Goal: Find specific page/section: Find specific page/section

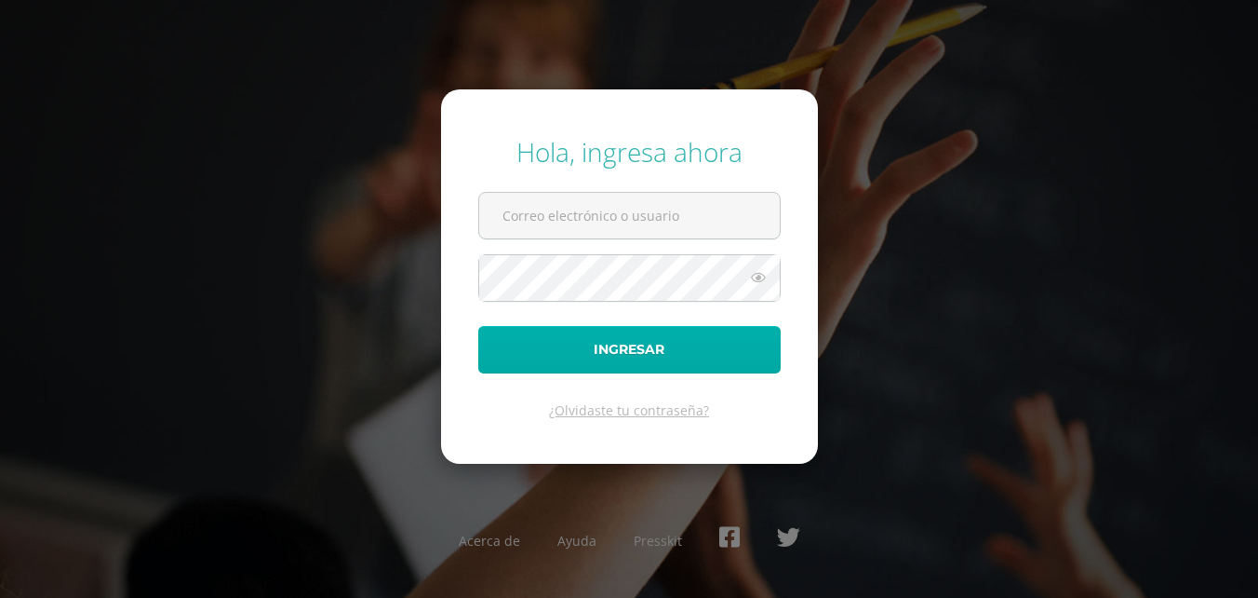
type input "[EMAIL_ADDRESS][DOMAIN_NAME]"
click at [577, 356] on button "Ingresar" at bounding box center [629, 349] width 302 height 47
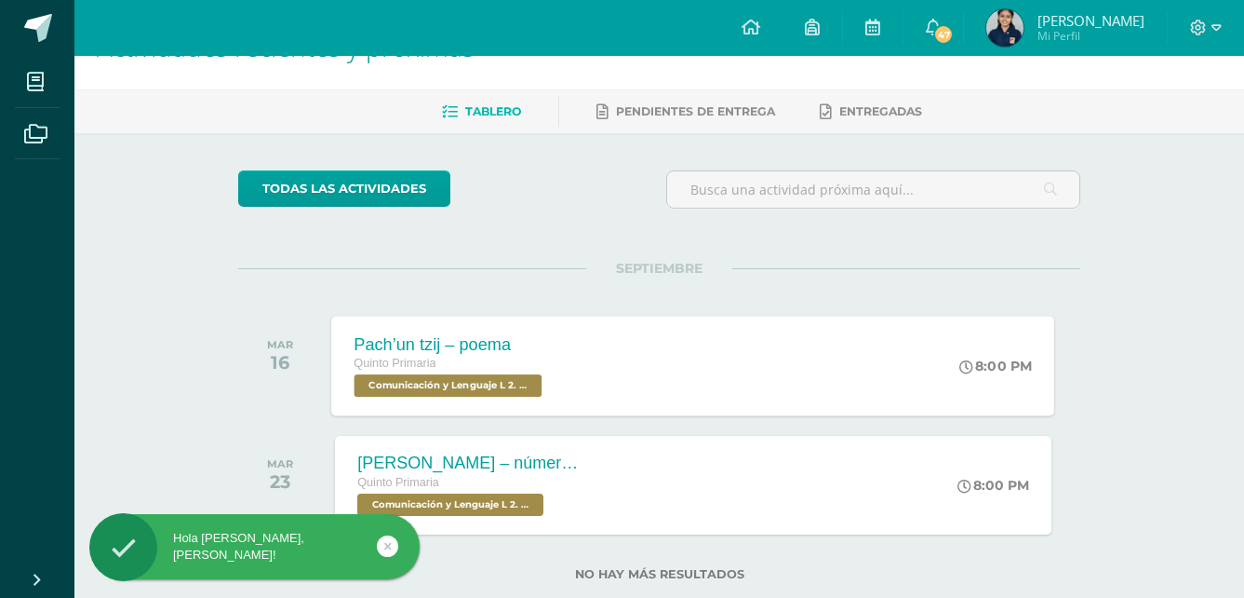
scroll to position [93, 0]
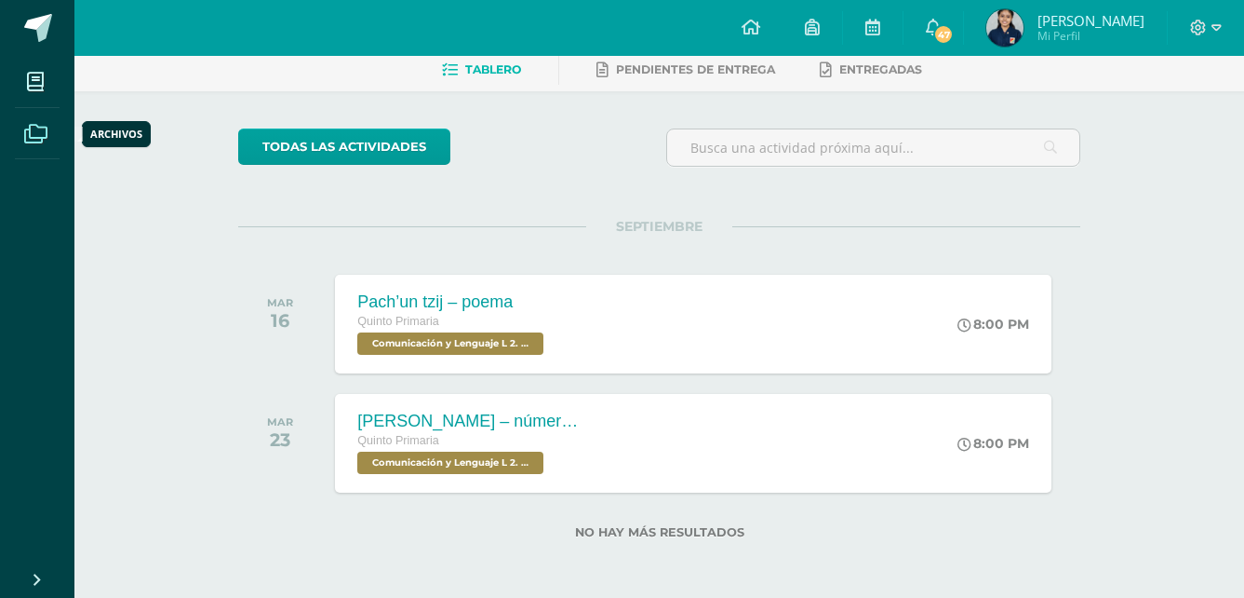
click at [42, 156] on link "Archivos" at bounding box center [37, 134] width 45 height 52
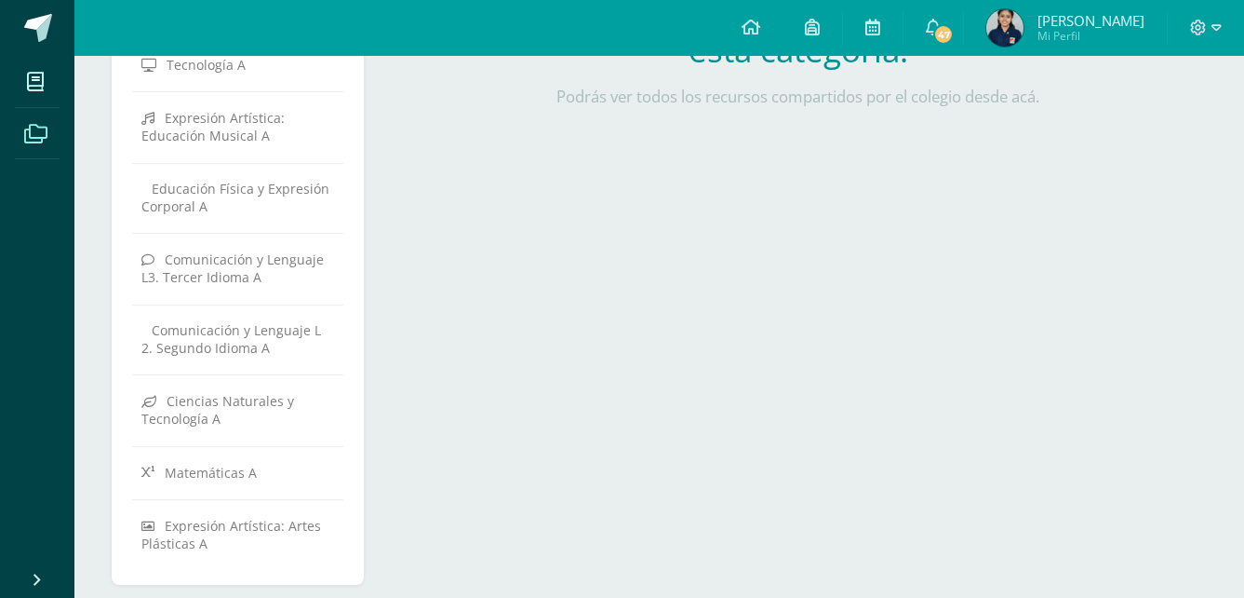
scroll to position [598, 0]
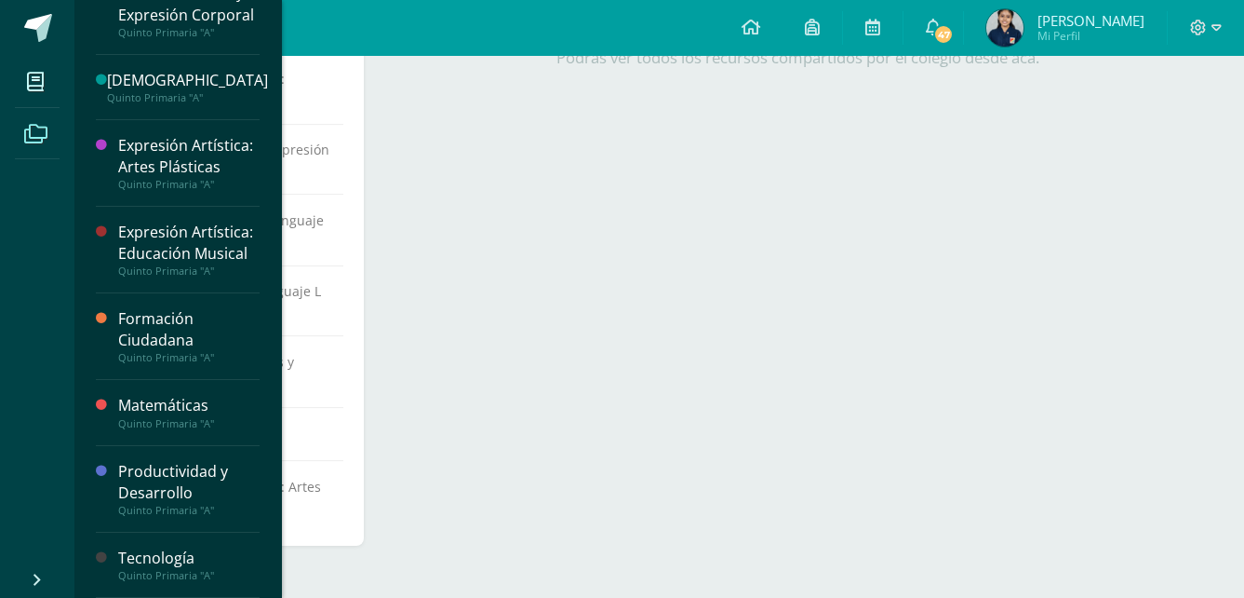
click at [82, 571] on div "Todos los archivos Eventos Notificaciones Asesoría A Formación Ciudadana A Comu…" at bounding box center [659, 27] width 1170 height 1139
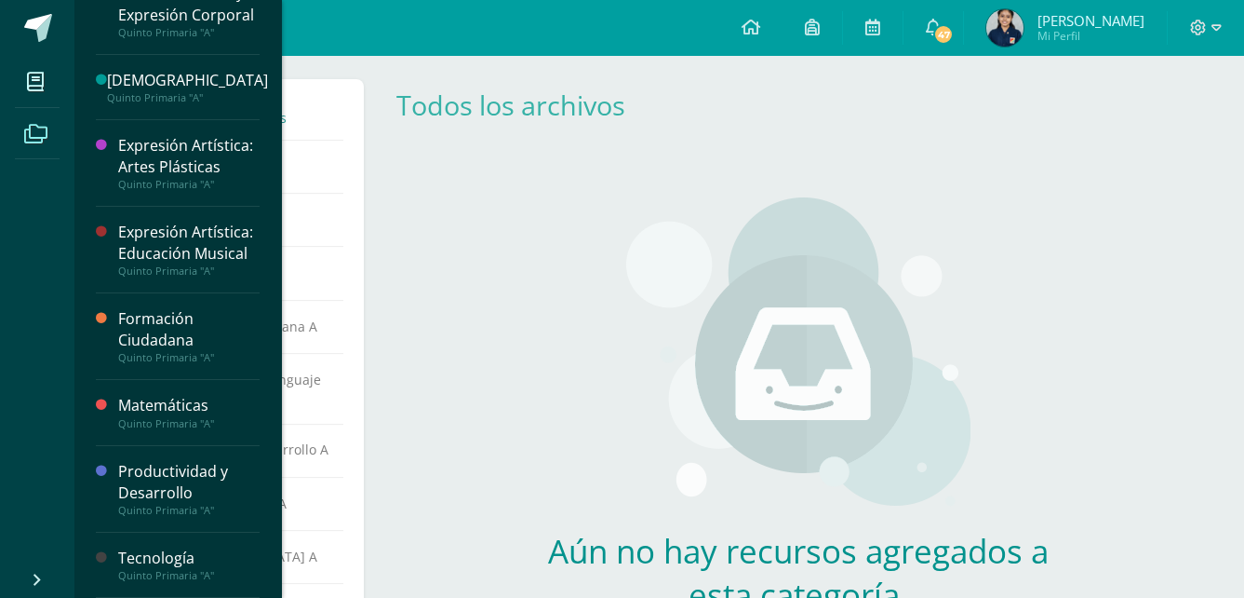
scroll to position [0, 0]
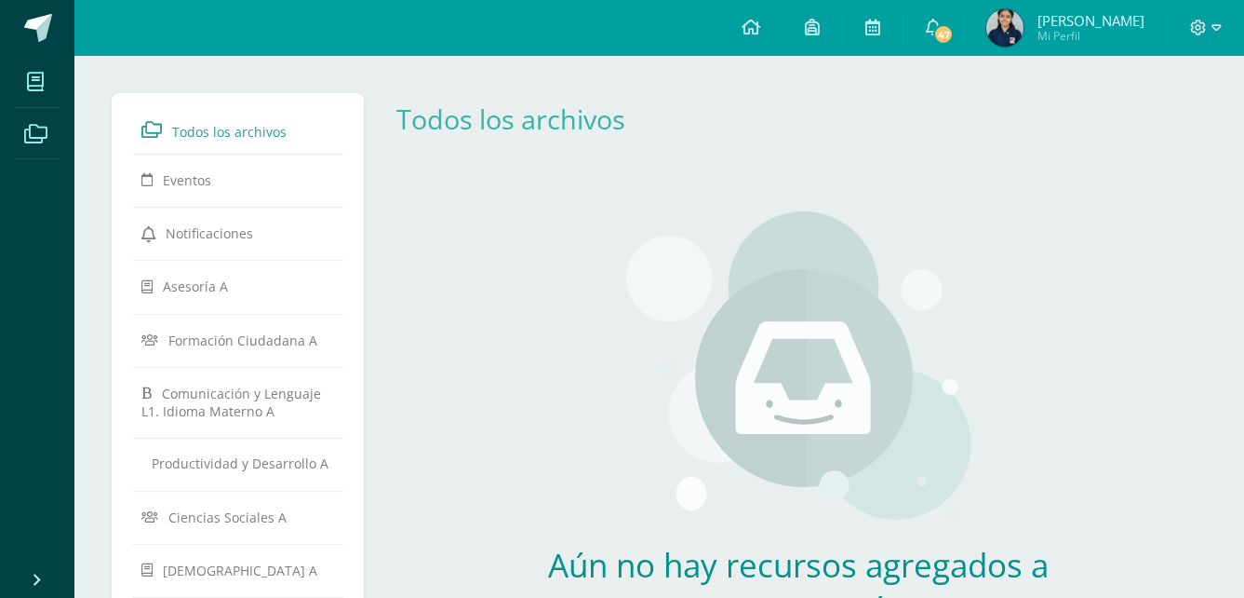
click at [50, 83] on span at bounding box center [36, 81] width 42 height 42
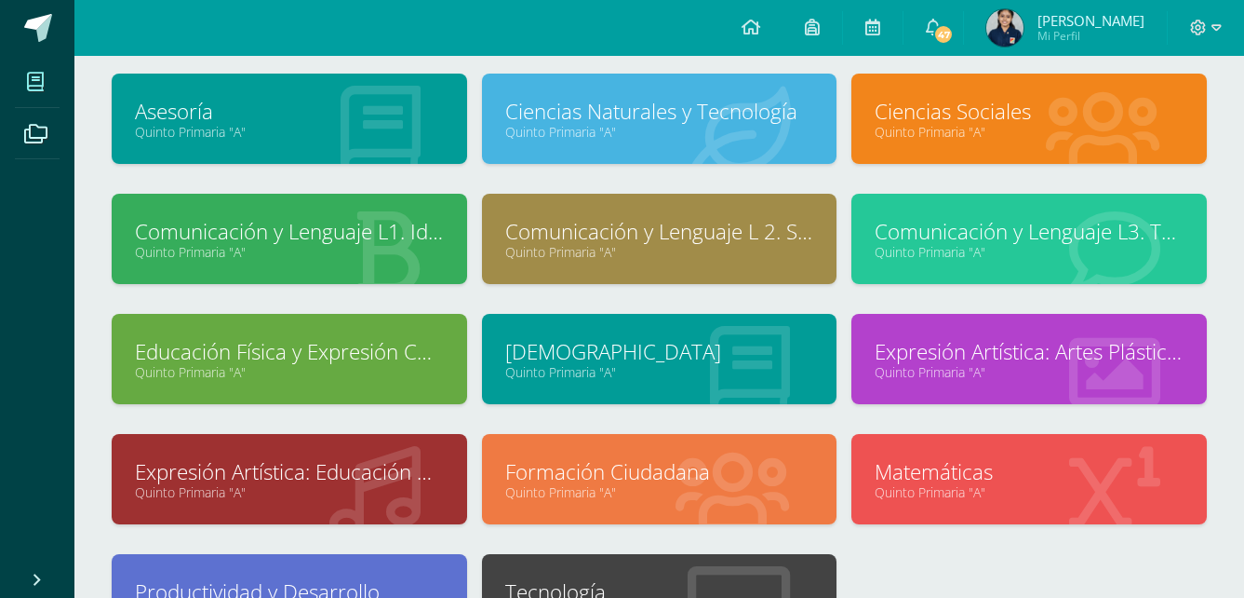
scroll to position [304, 0]
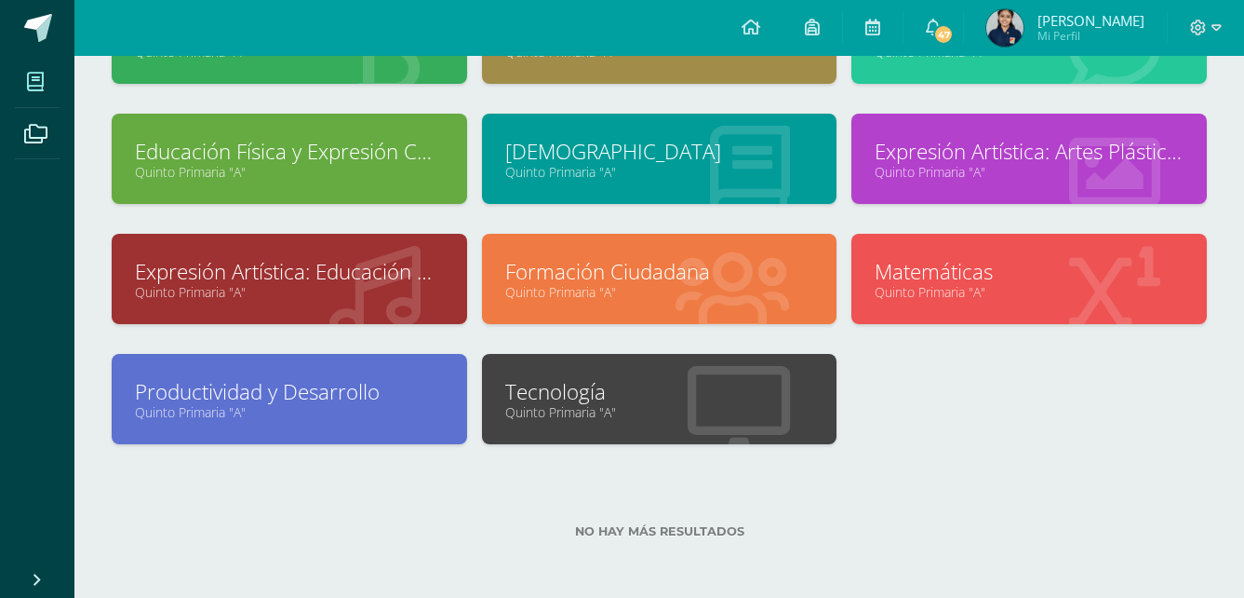
click at [590, 415] on link "Quinto Primaria "A"" at bounding box center [659, 412] width 309 height 18
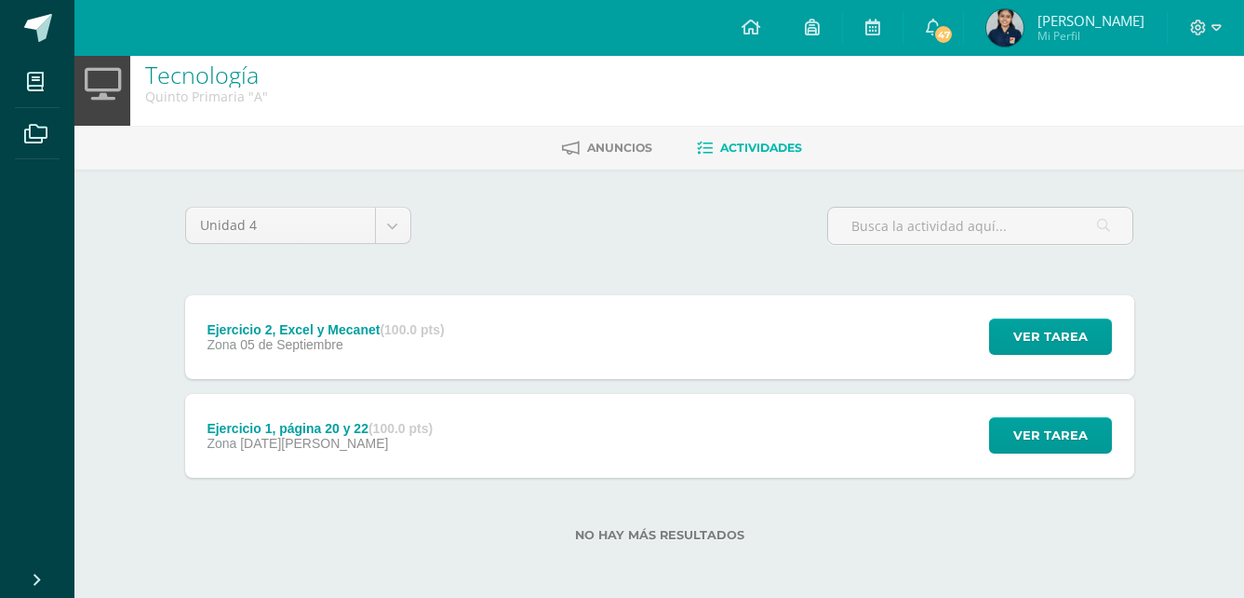
scroll to position [19, 0]
